Goal: Transaction & Acquisition: Purchase product/service

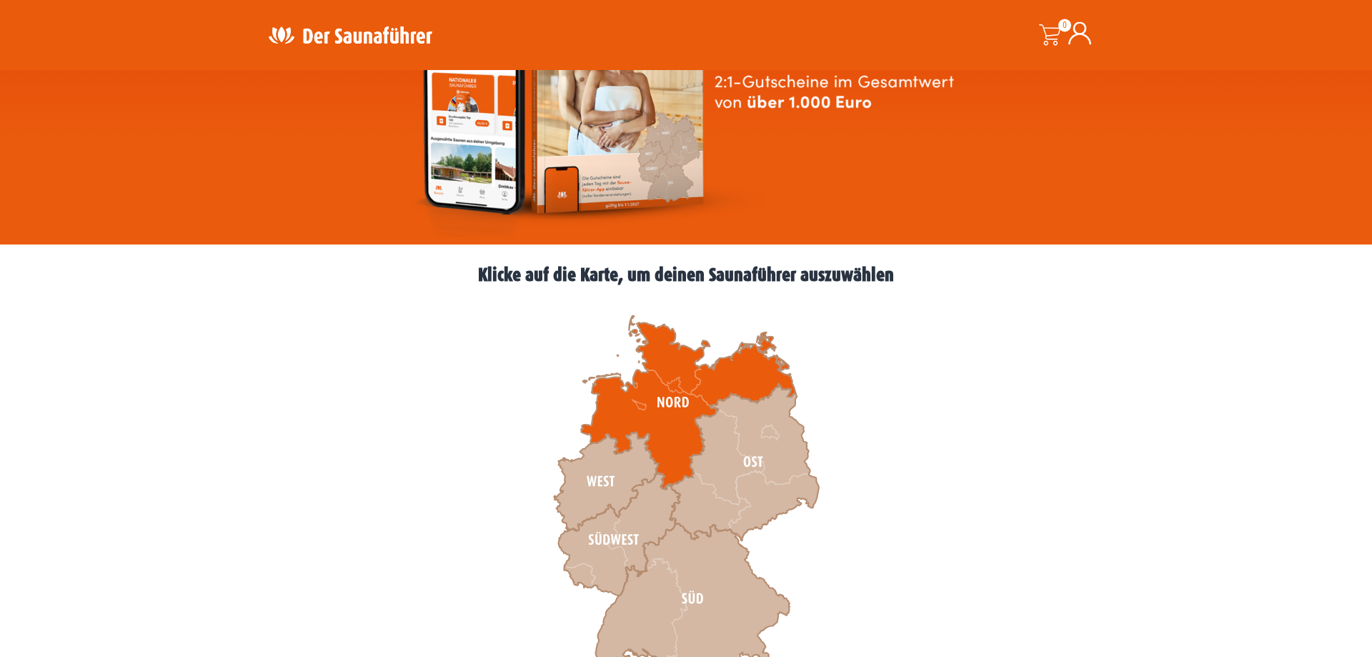
scroll to position [364, 0]
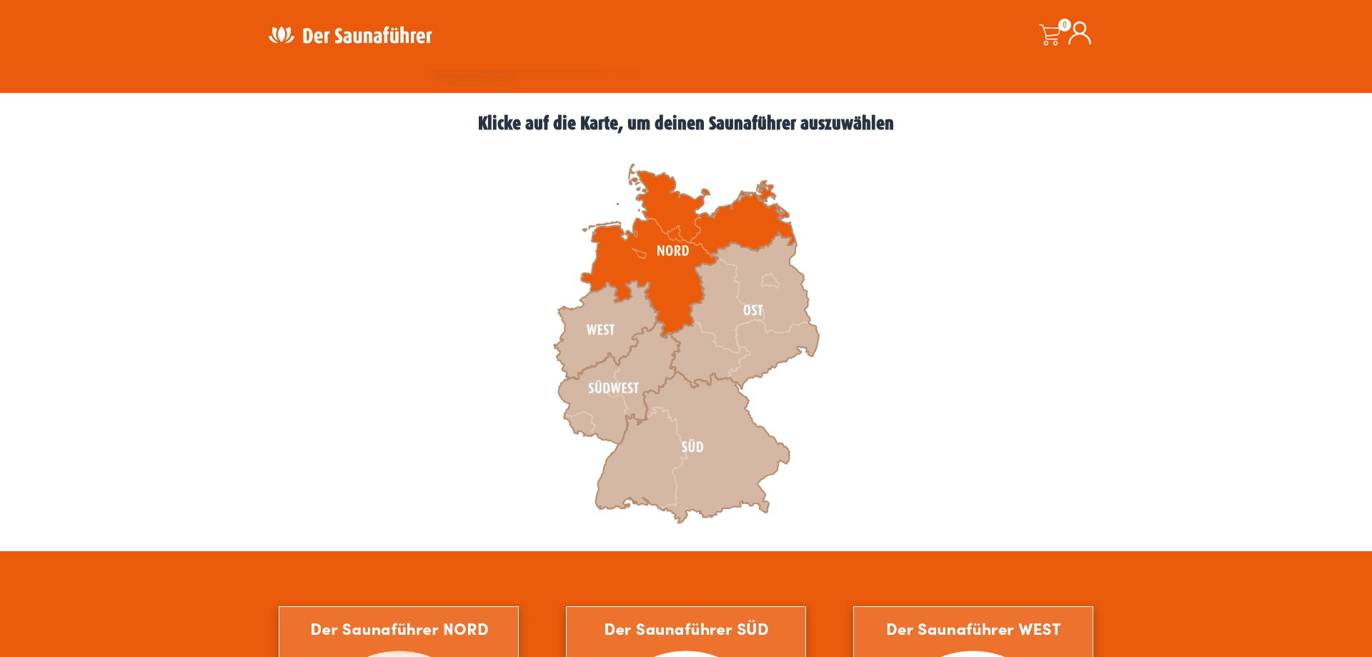
click at [671, 267] on icon at bounding box center [688, 251] width 214 height 174
click at [678, 229] on icon at bounding box center [688, 251] width 214 height 174
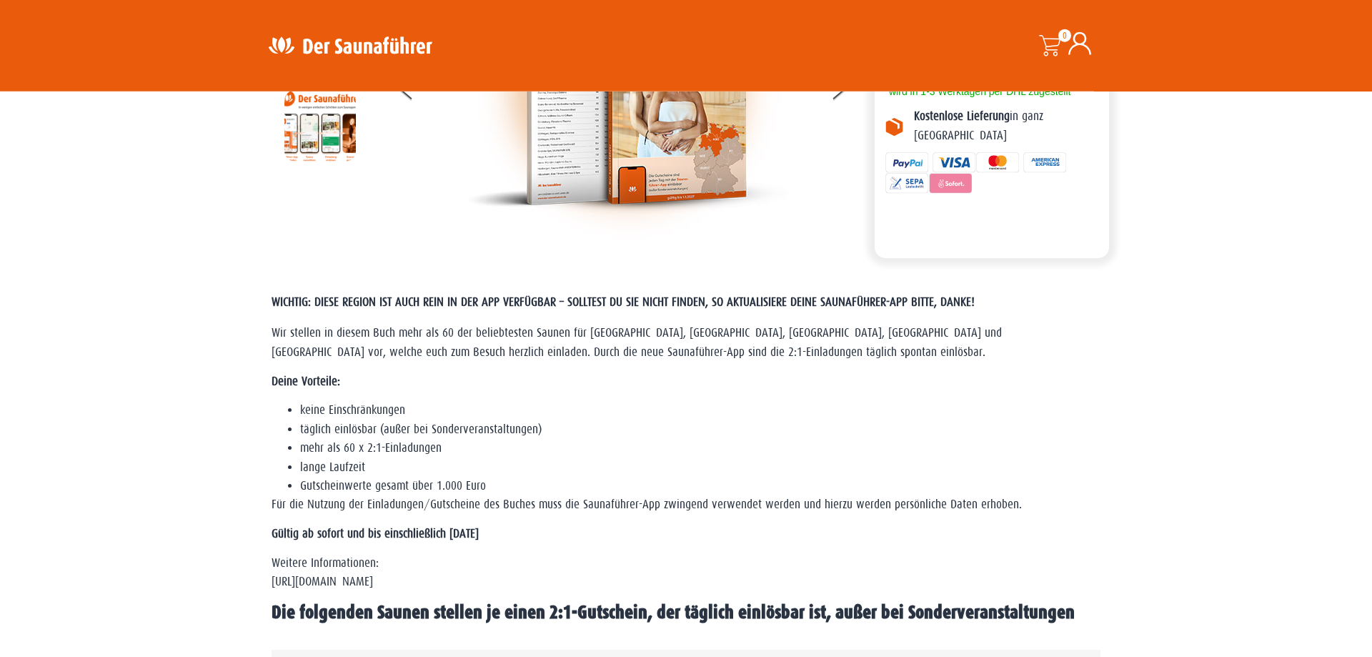
scroll to position [437, 0]
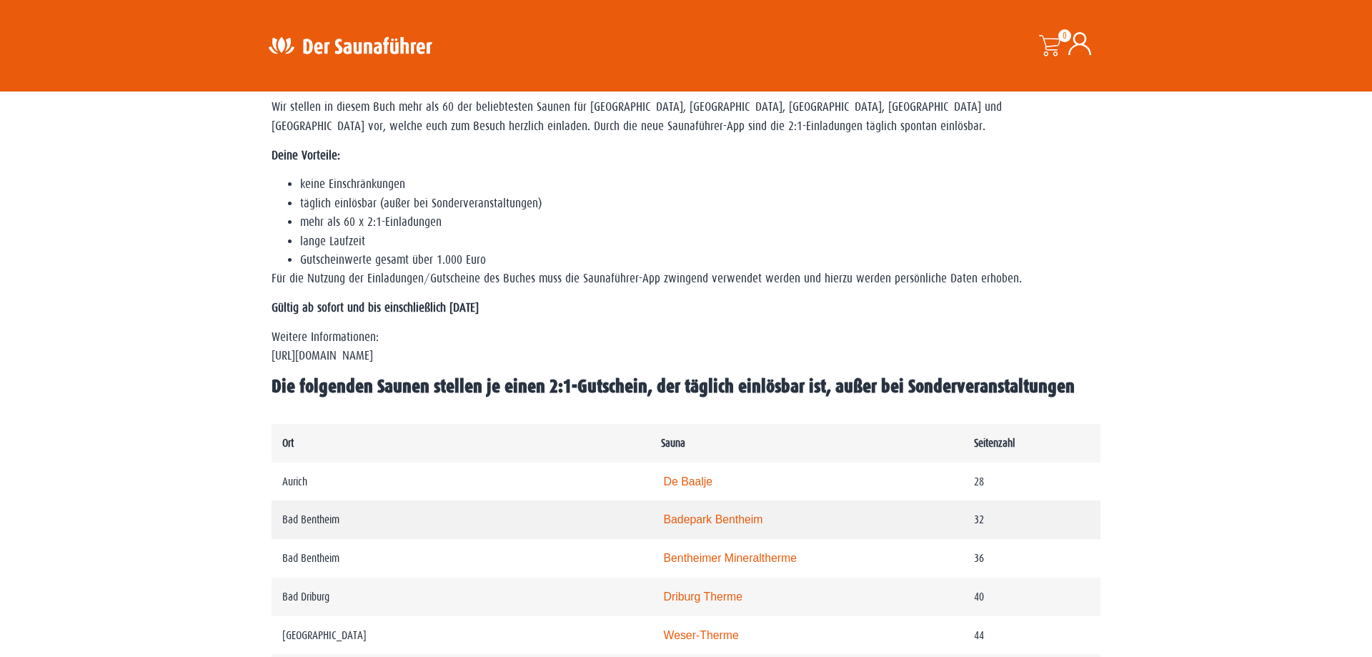
click at [730, 525] on link "Badepark Bentheim" at bounding box center [713, 519] width 99 height 12
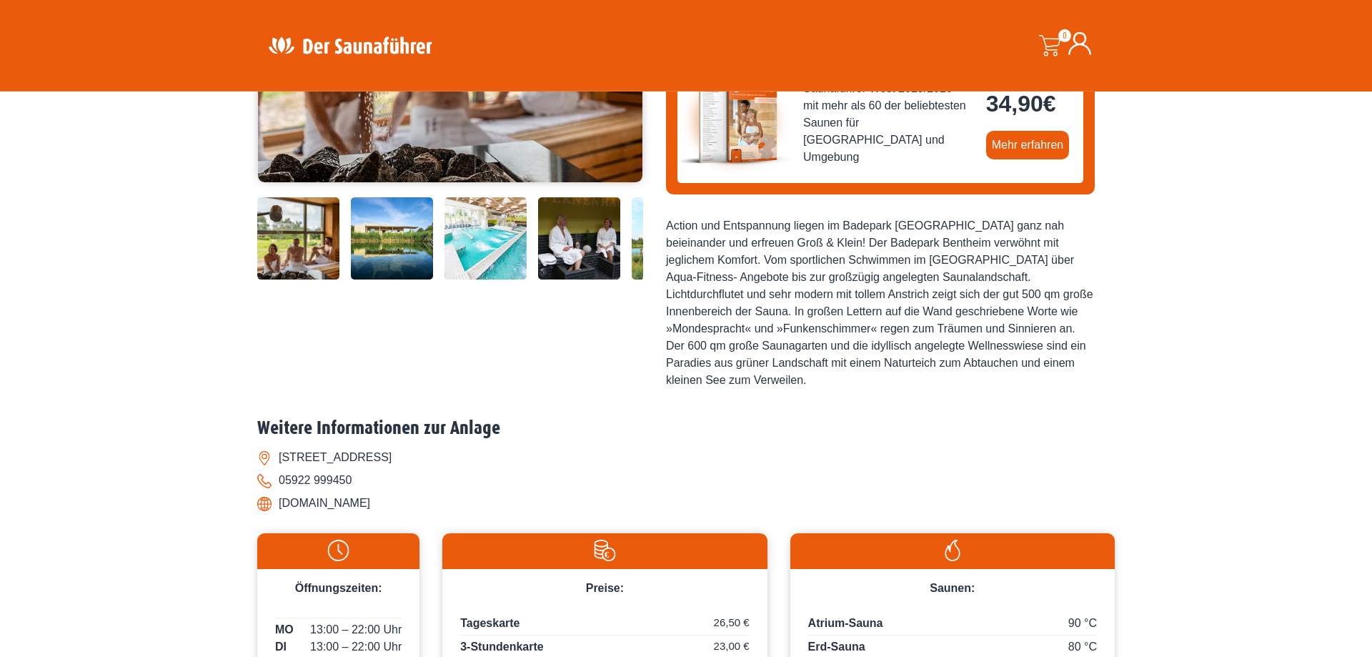
scroll to position [292, 0]
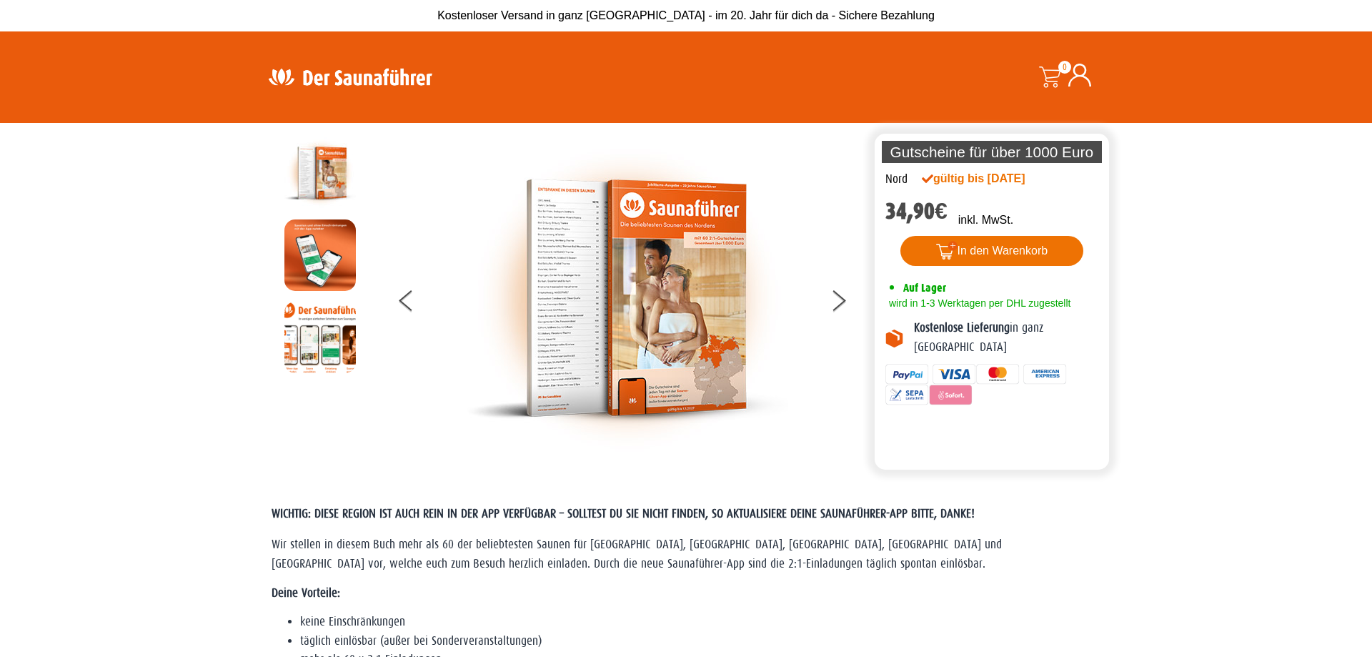
click at [990, 237] on button "In den Warenkorb" at bounding box center [992, 251] width 184 height 30
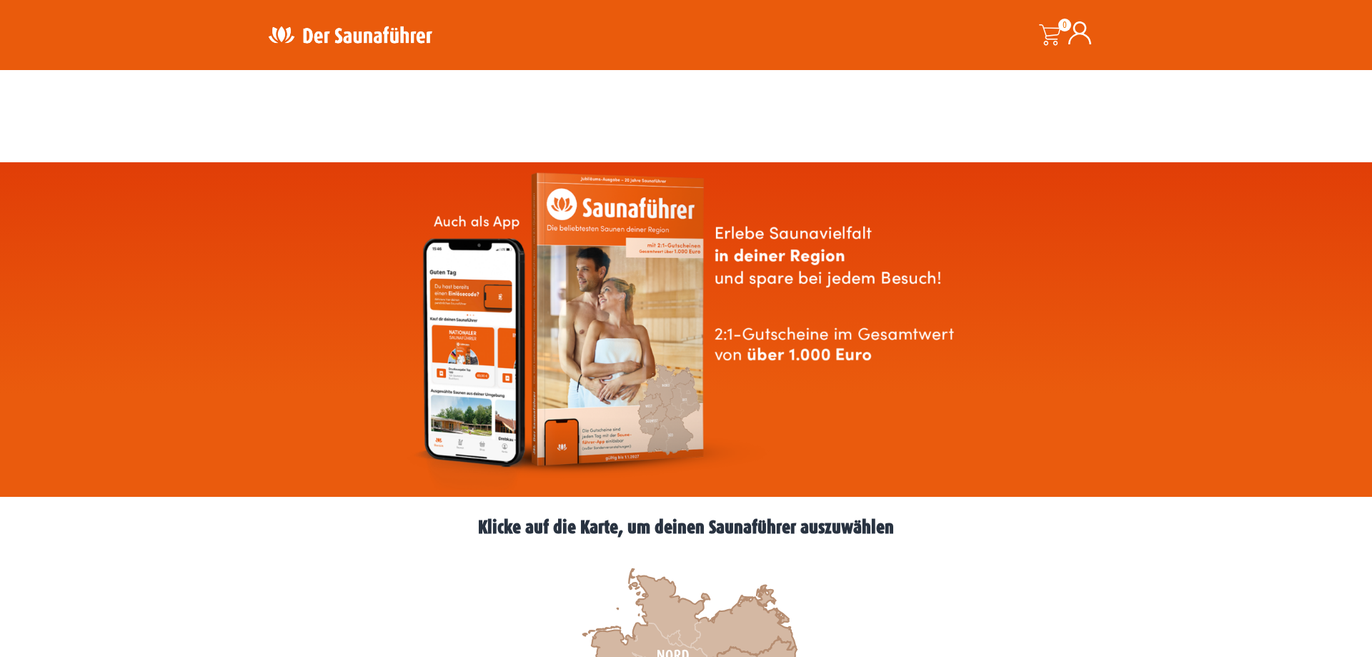
scroll to position [364, 0]
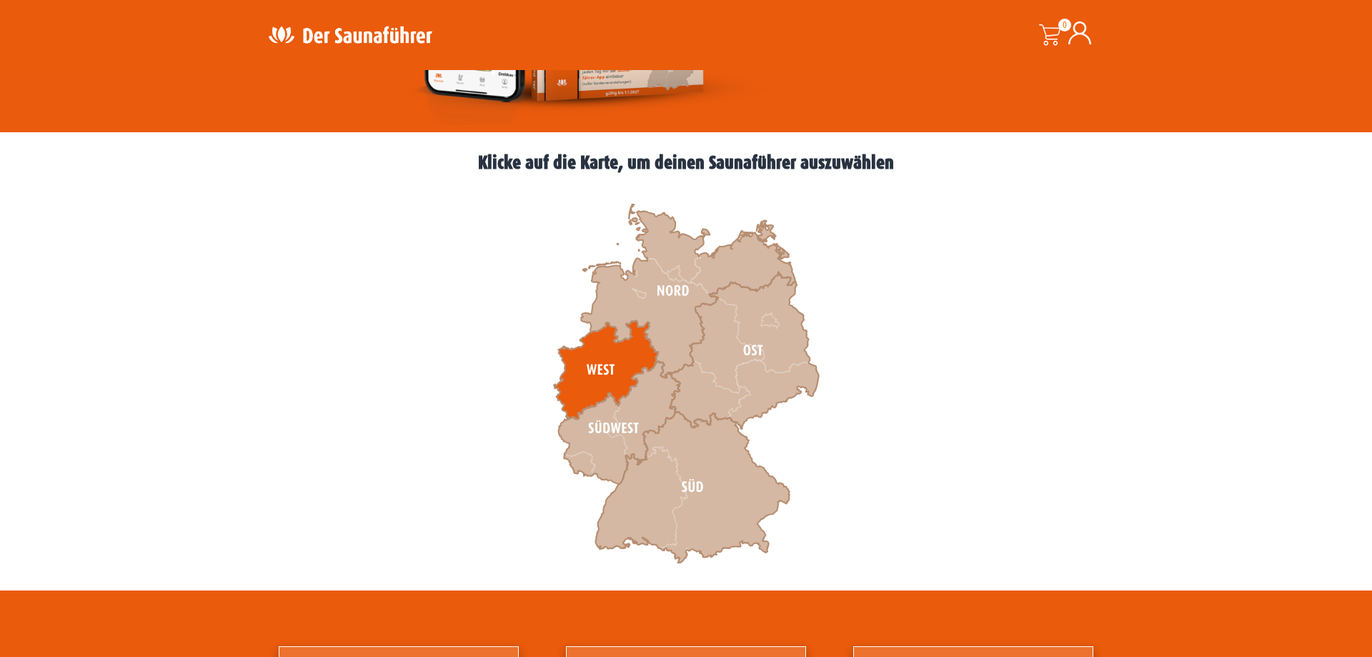
click at [639, 363] on icon at bounding box center [606, 369] width 104 height 99
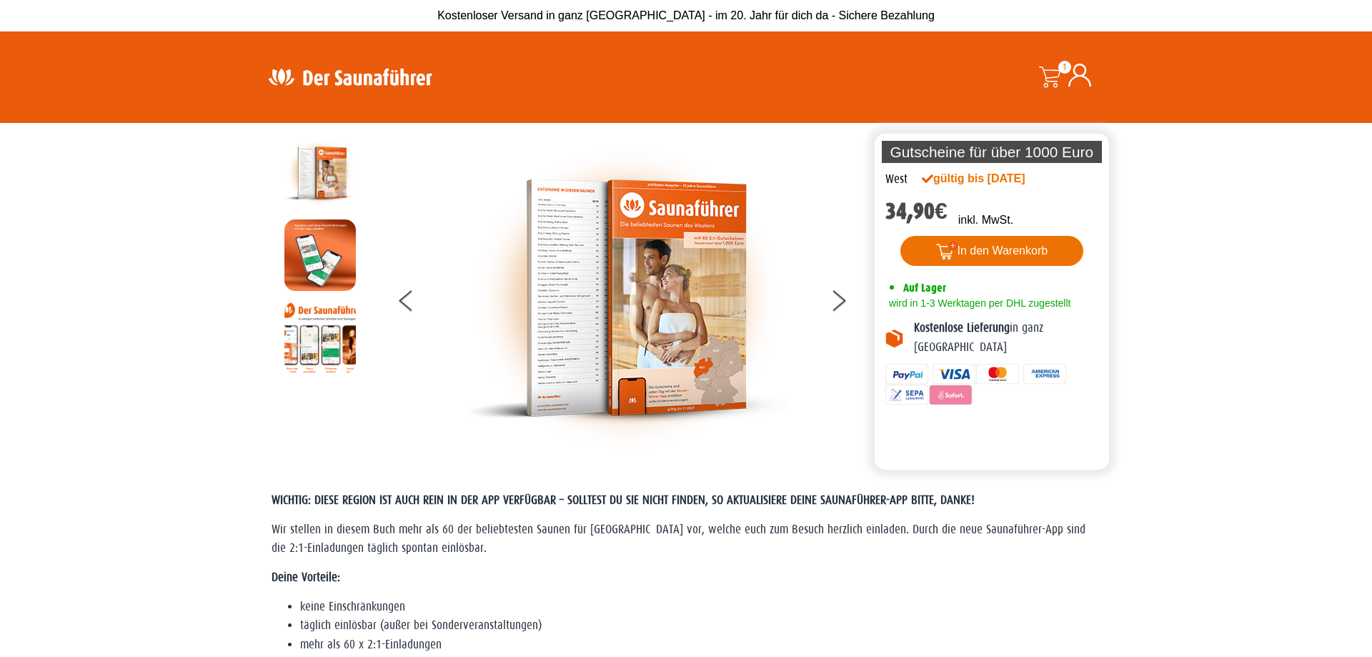
click at [1013, 244] on button "In den Warenkorb" at bounding box center [992, 251] width 184 height 30
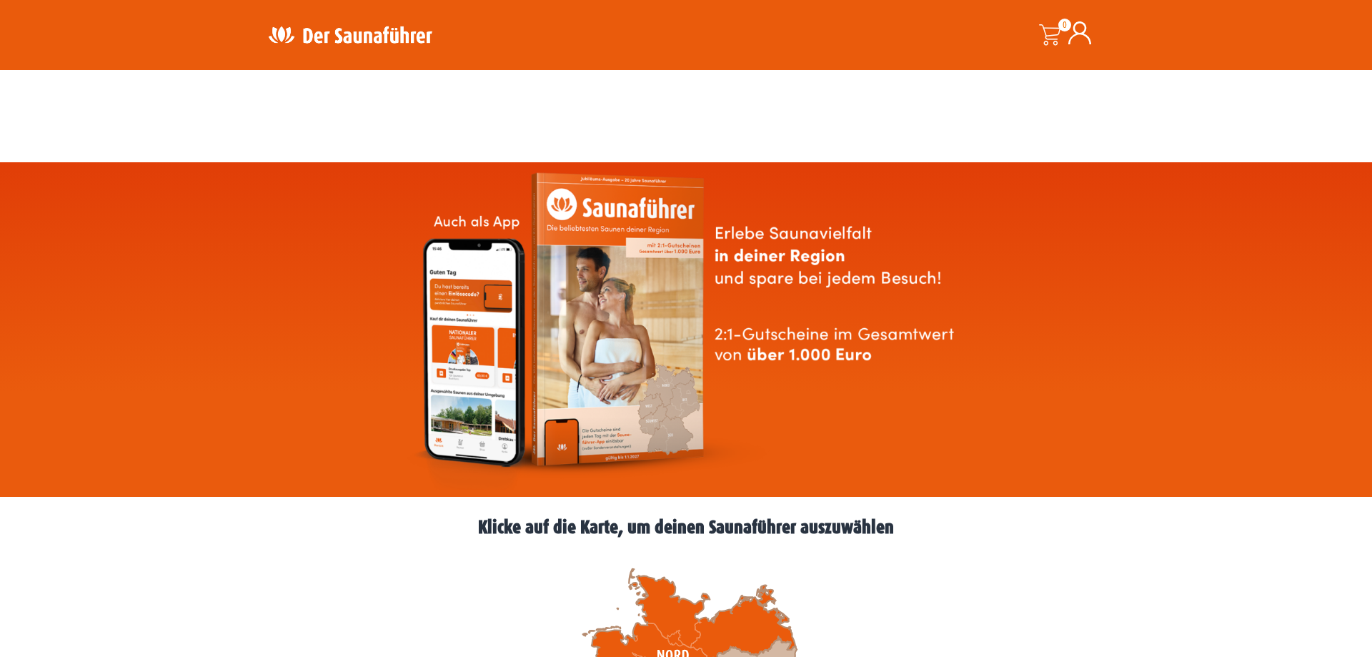
scroll to position [364, 0]
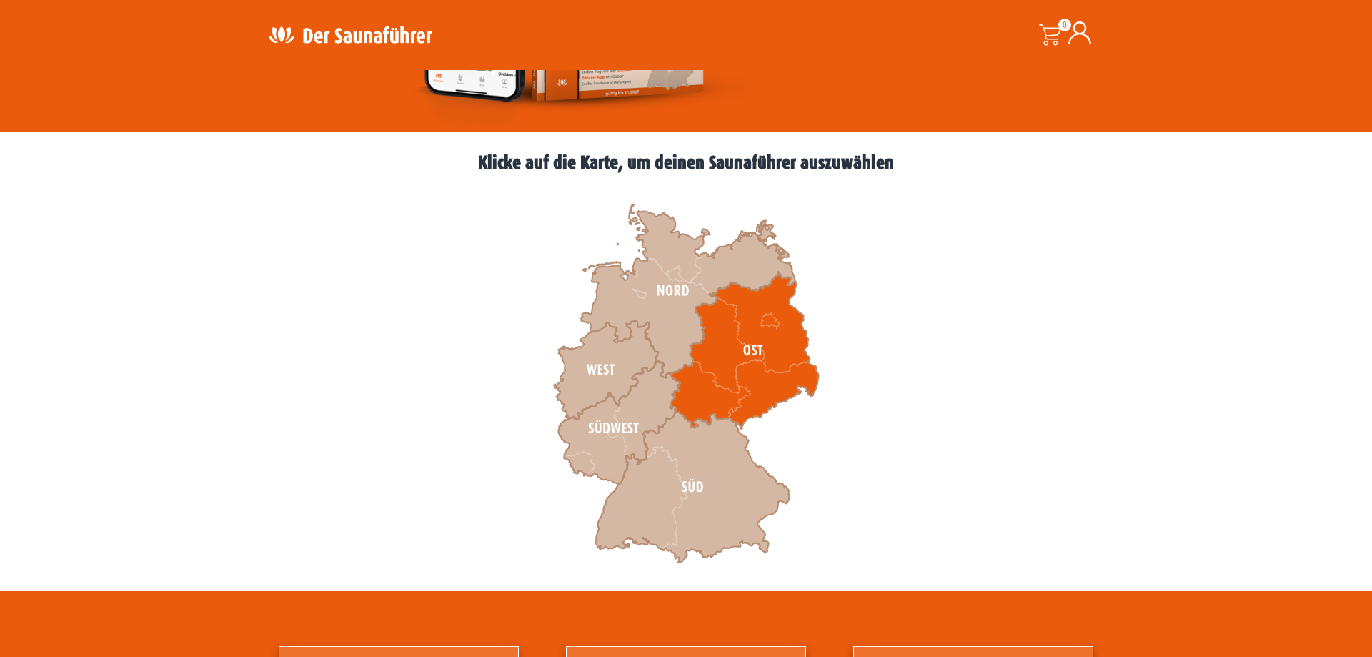
click at [757, 343] on icon at bounding box center [744, 350] width 149 height 156
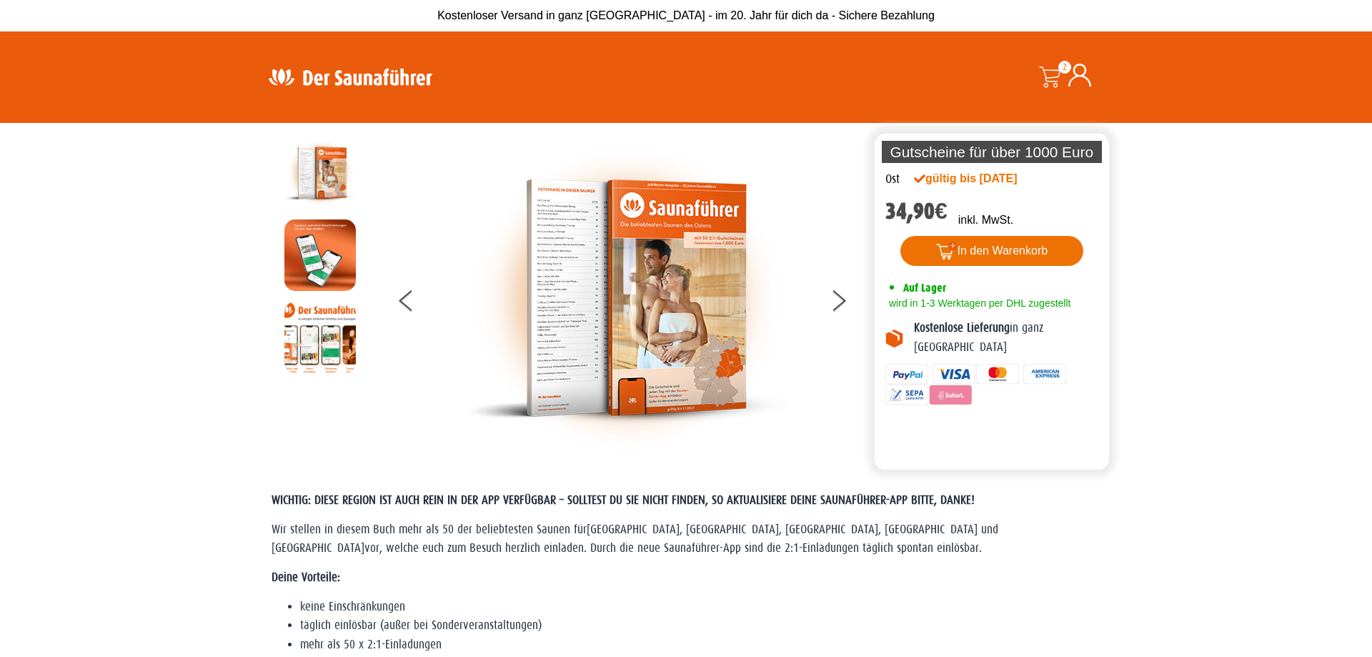
click at [1005, 247] on button "In den Warenkorb" at bounding box center [992, 251] width 184 height 30
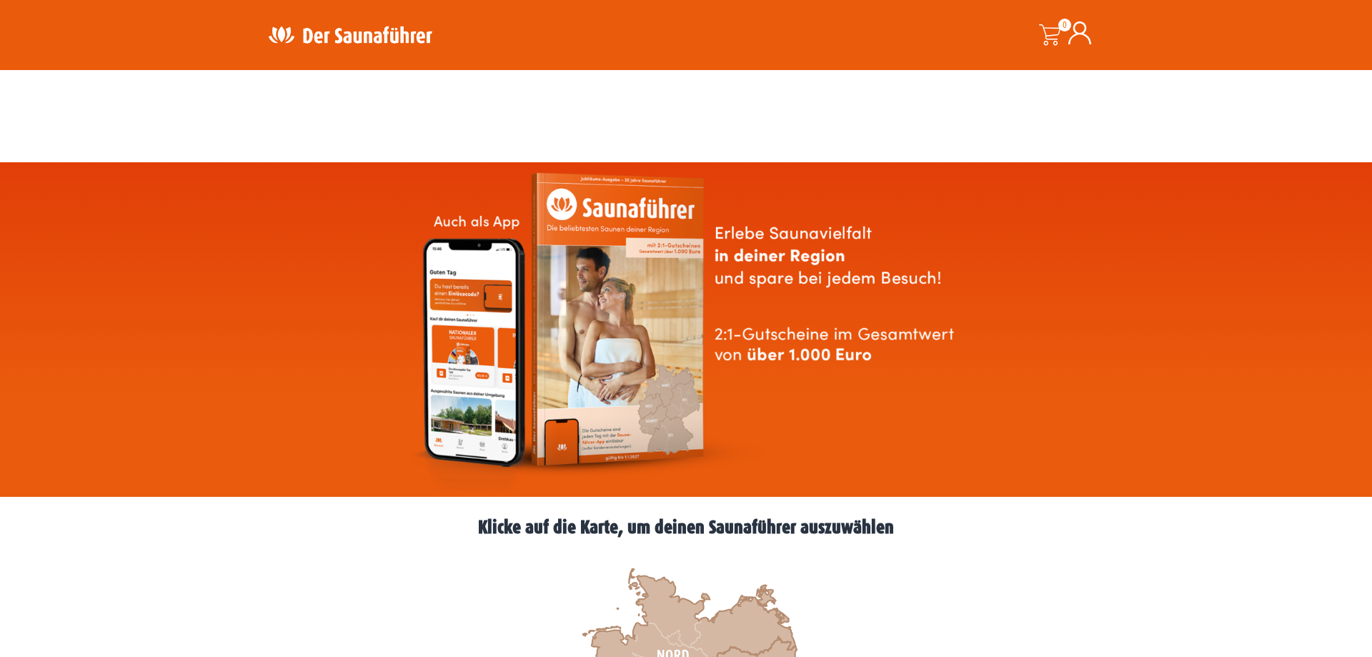
scroll to position [364, 0]
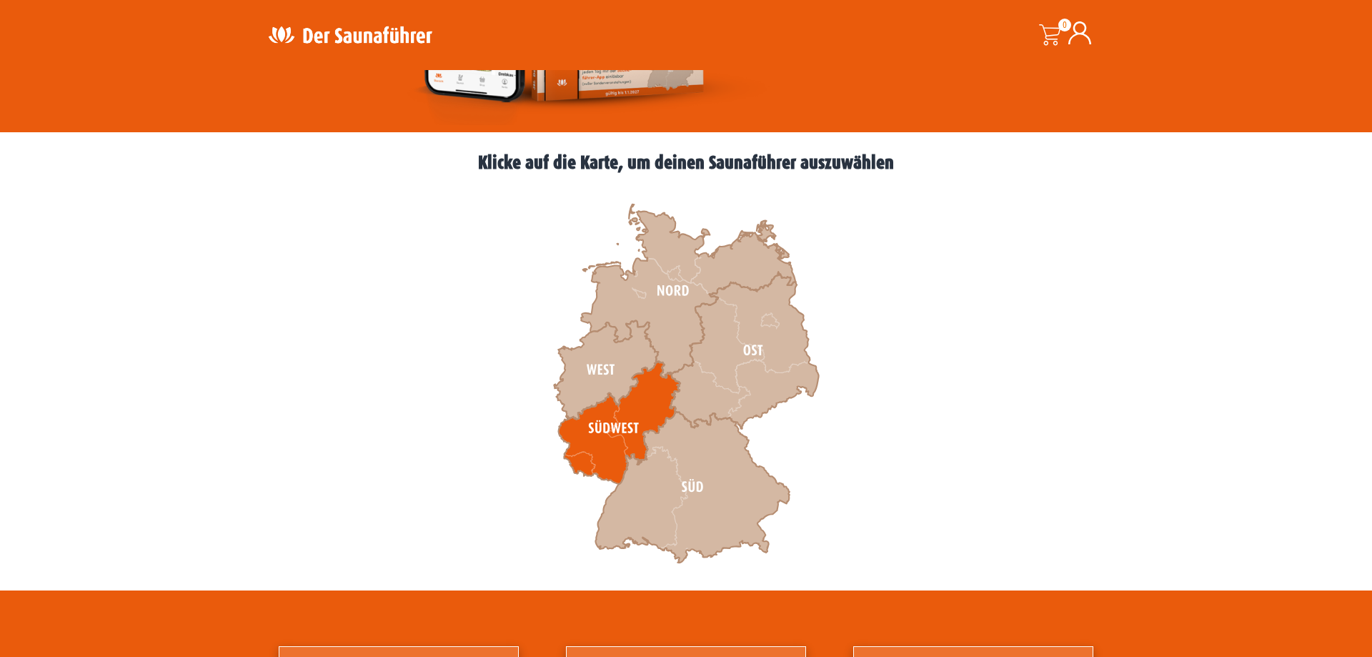
click at [625, 402] on icon at bounding box center [619, 422] width 121 height 123
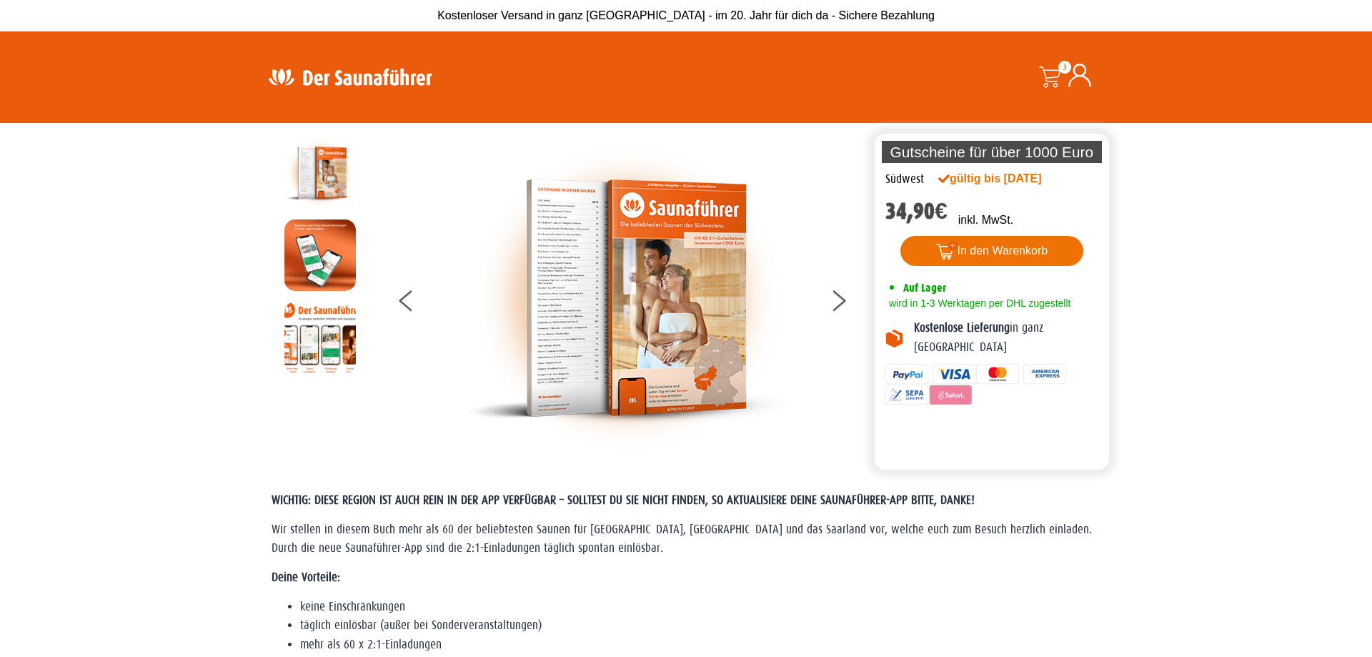
click at [1030, 252] on button "In den Warenkorb" at bounding box center [992, 251] width 184 height 30
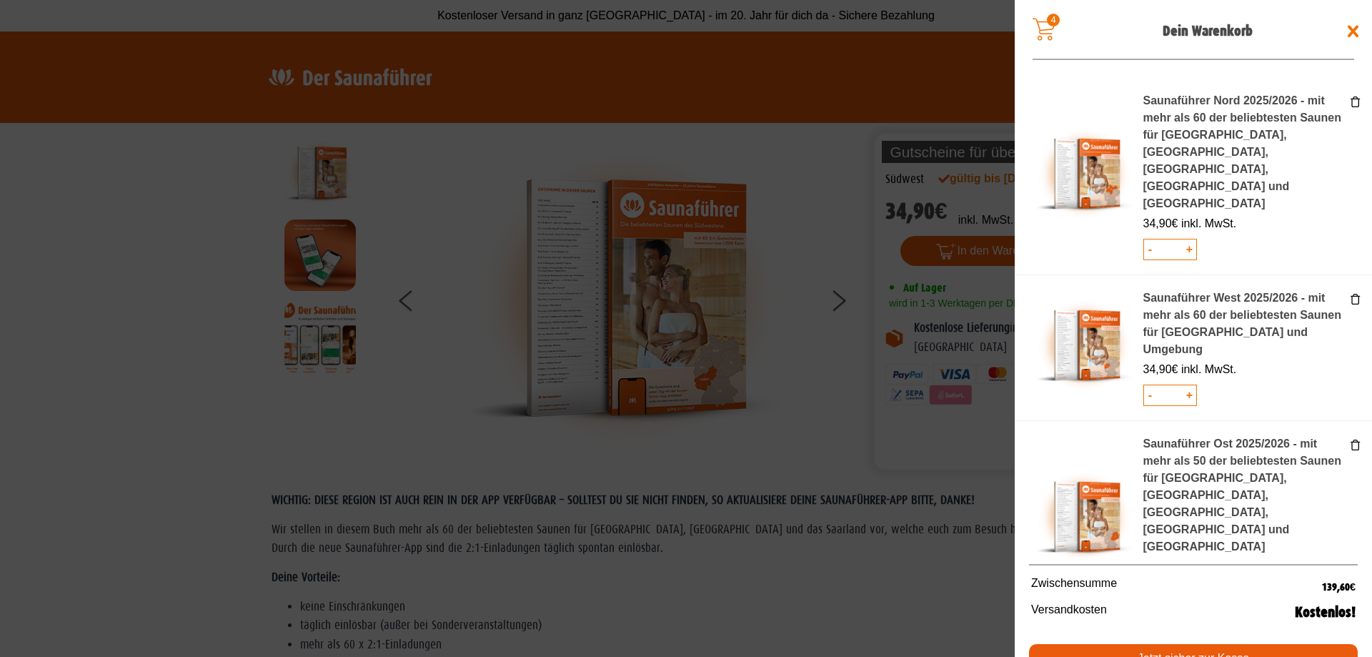
type button "222300"
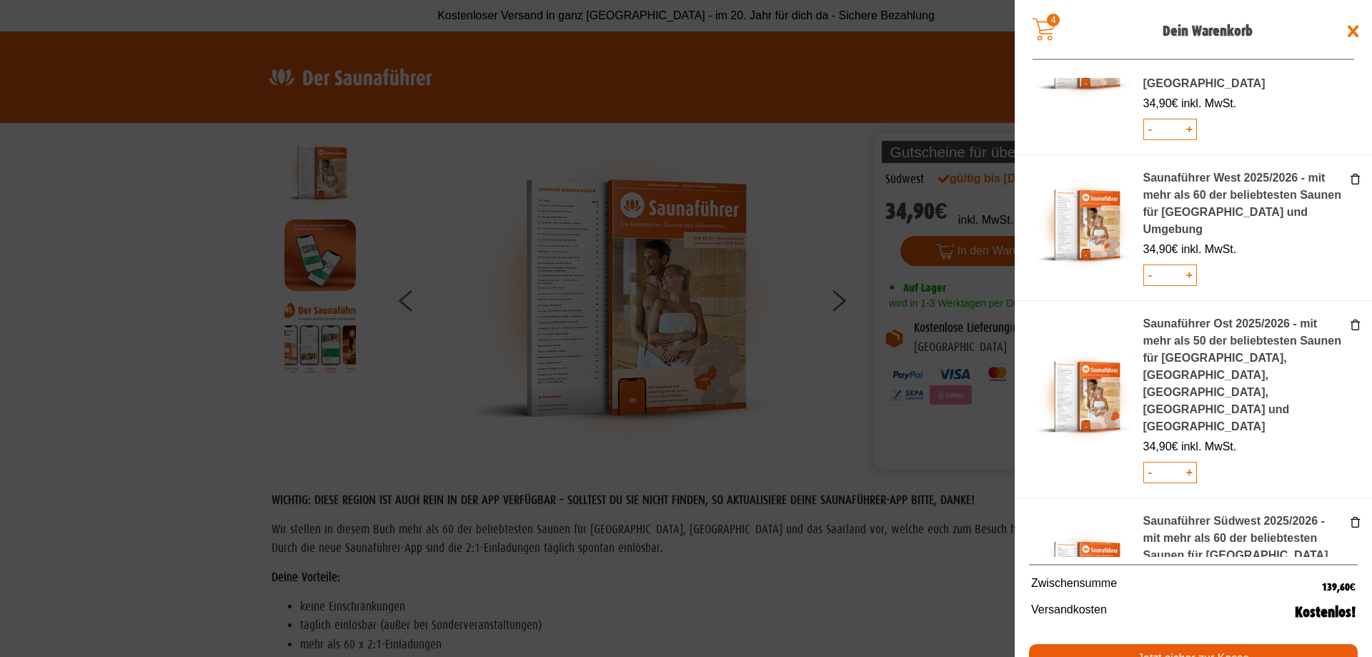
scroll to position [121, 0]
click at [1148, 645] on link "Jetzt sicher zur Kasse" at bounding box center [1193, 658] width 329 height 29
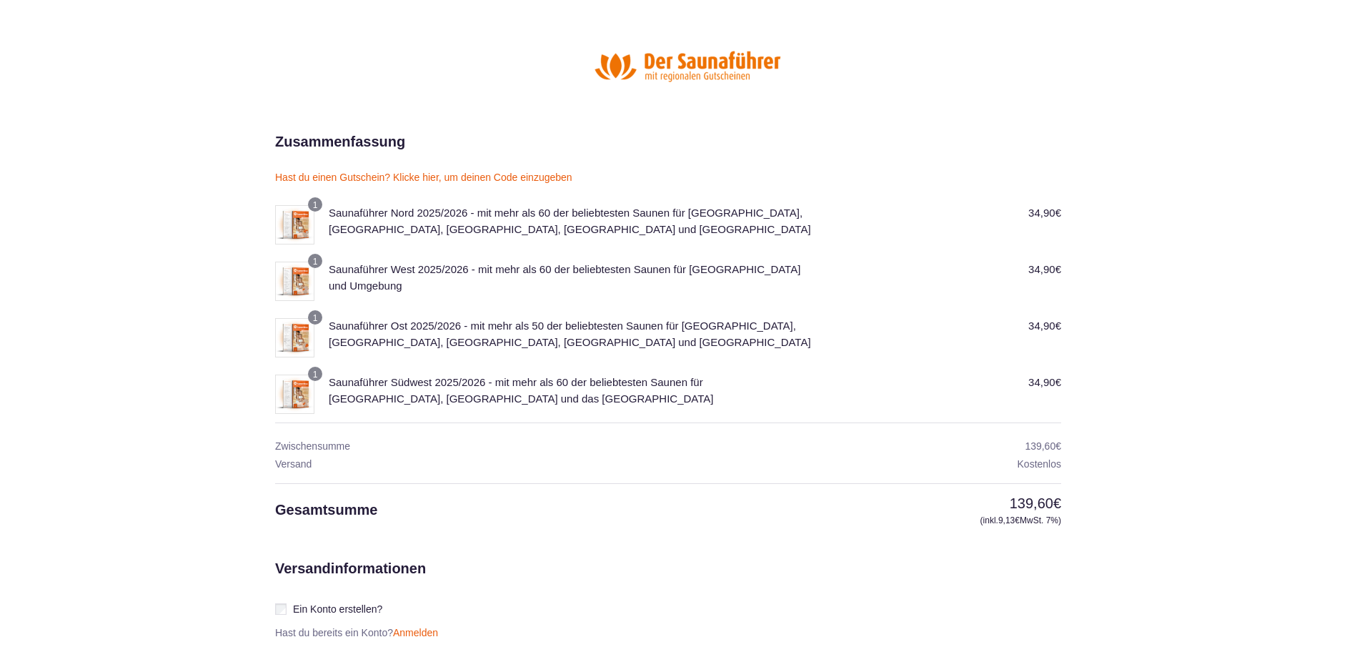
click at [516, 173] on link "Hast du einen Gutschein? Klicke hier, um deinen Code einzugeben" at bounding box center [423, 176] width 297 height 11
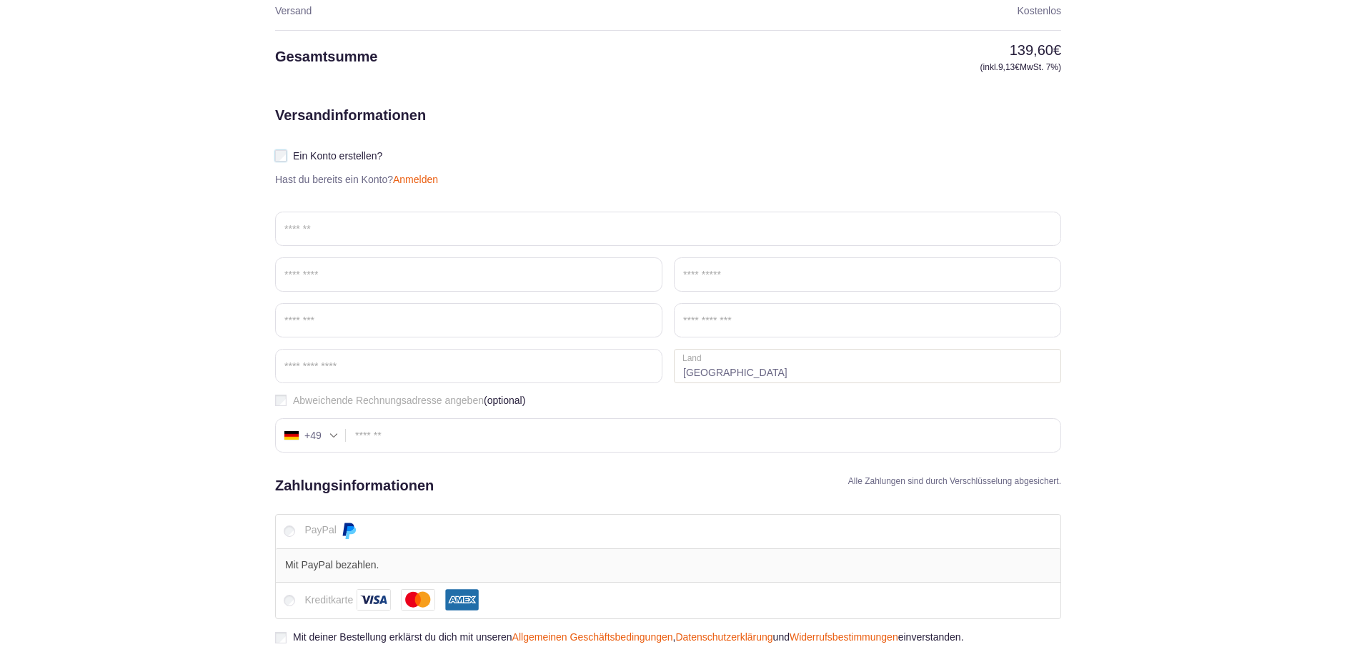
scroll to position [583, 0]
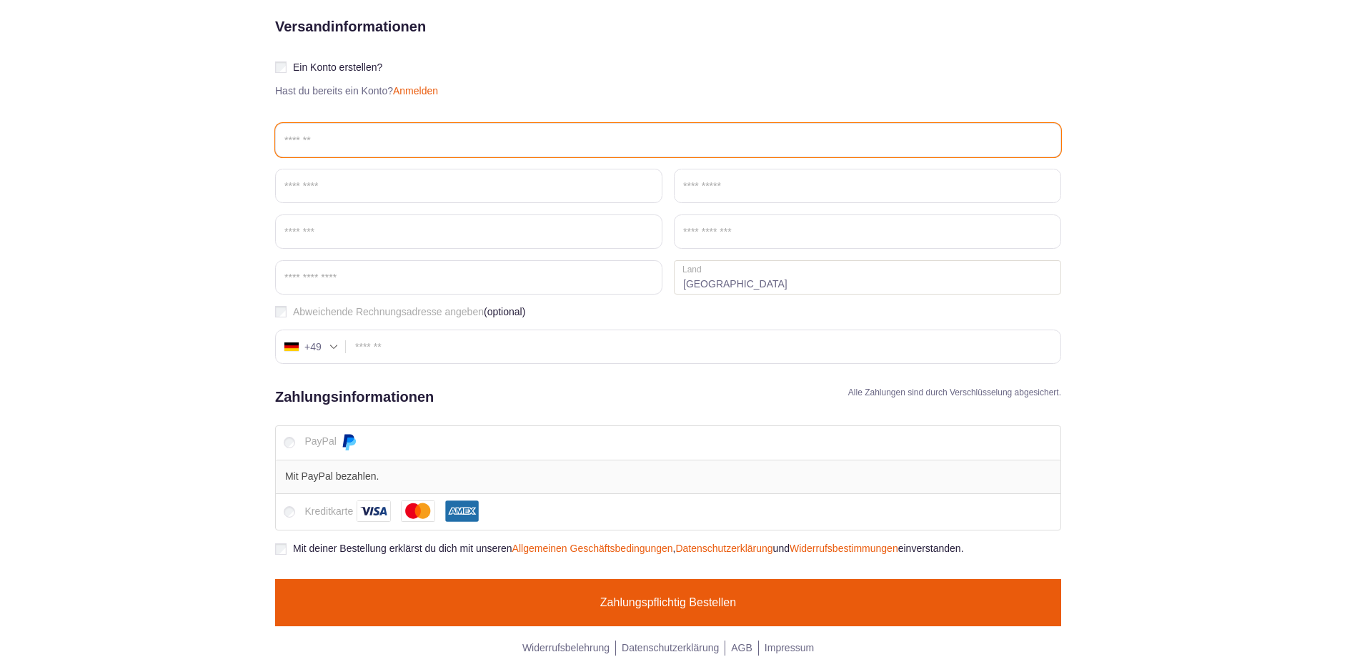
click at [443, 147] on input "Email *" at bounding box center [668, 140] width 786 height 34
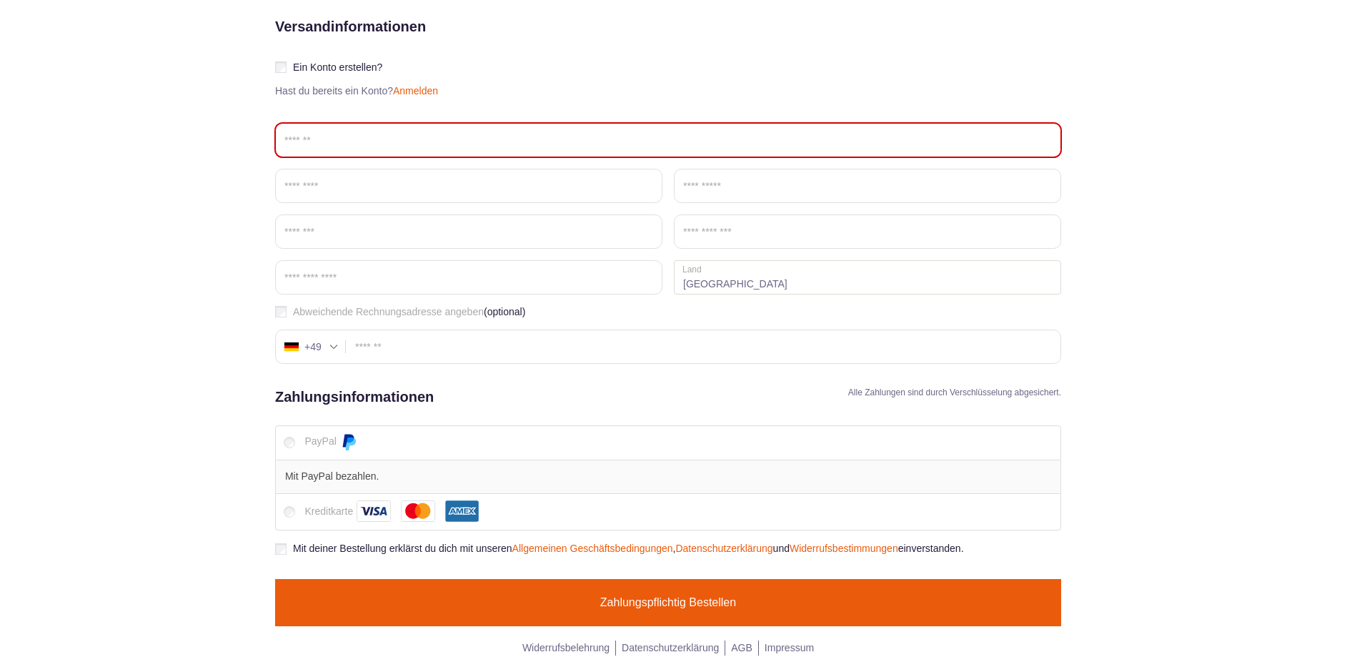
click at [438, 89] on link "Anmelden" at bounding box center [415, 90] width 45 height 11
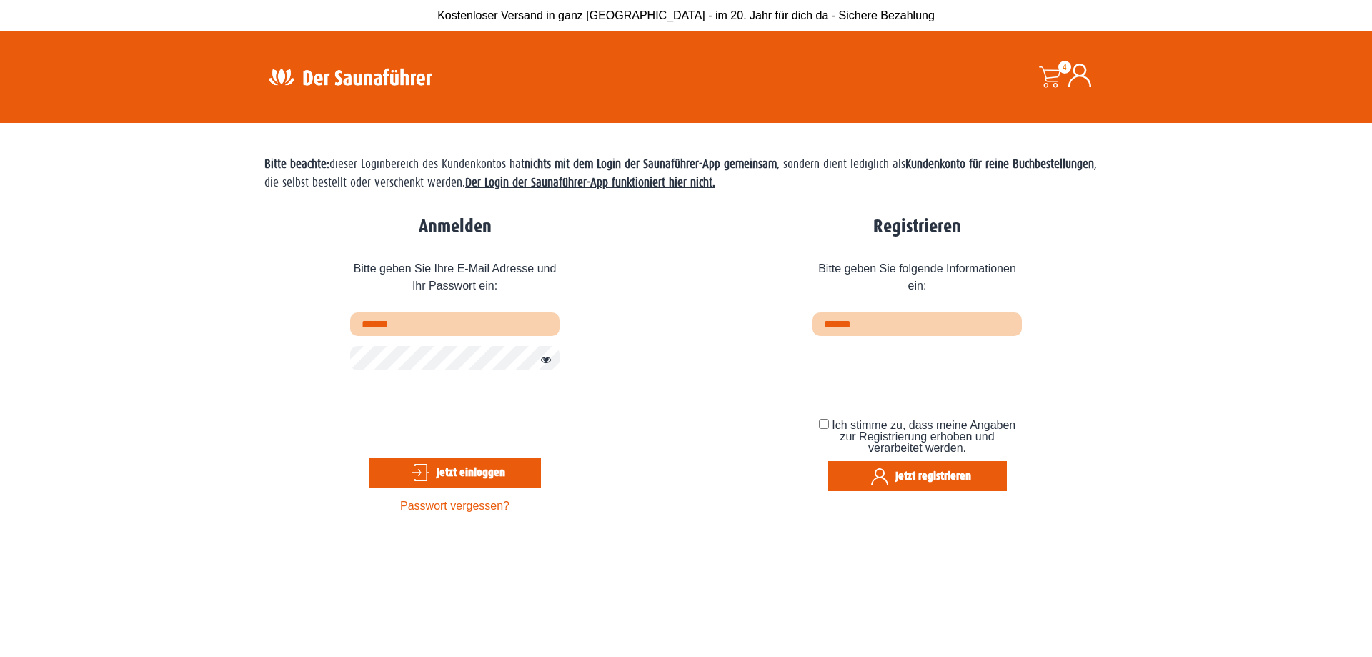
click at [435, 331] on input "text" at bounding box center [454, 324] width 209 height 24
type input "**********"
click at [543, 366] on button "Passwort anzeigen" at bounding box center [542, 360] width 19 height 17
drag, startPoint x: 509, startPoint y: 327, endPoint x: 247, endPoint y: 339, distance: 261.8
click at [350, 336] on input "**********" at bounding box center [454, 324] width 209 height 24
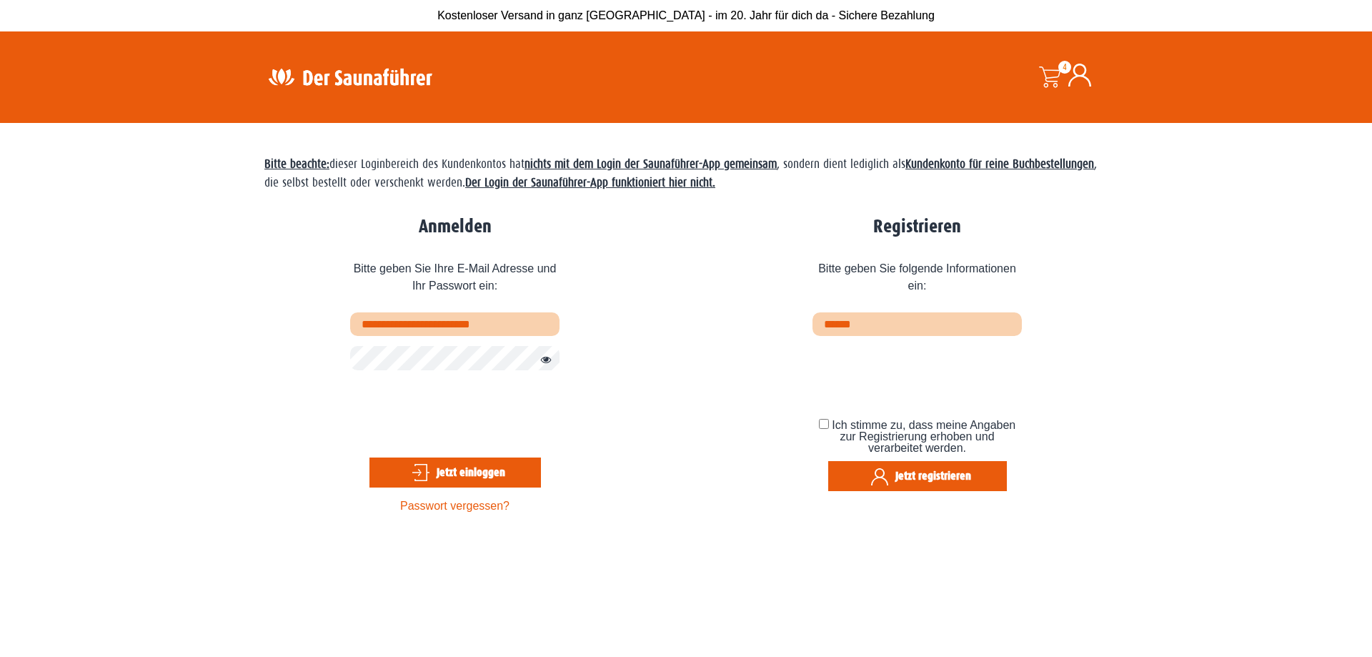
click at [657, 393] on div "**********" at bounding box center [685, 367] width 843 height 314
click at [451, 469] on button "Jetzt einloggen" at bounding box center [454, 472] width 171 height 30
